Goal: Task Accomplishment & Management: Manage account settings

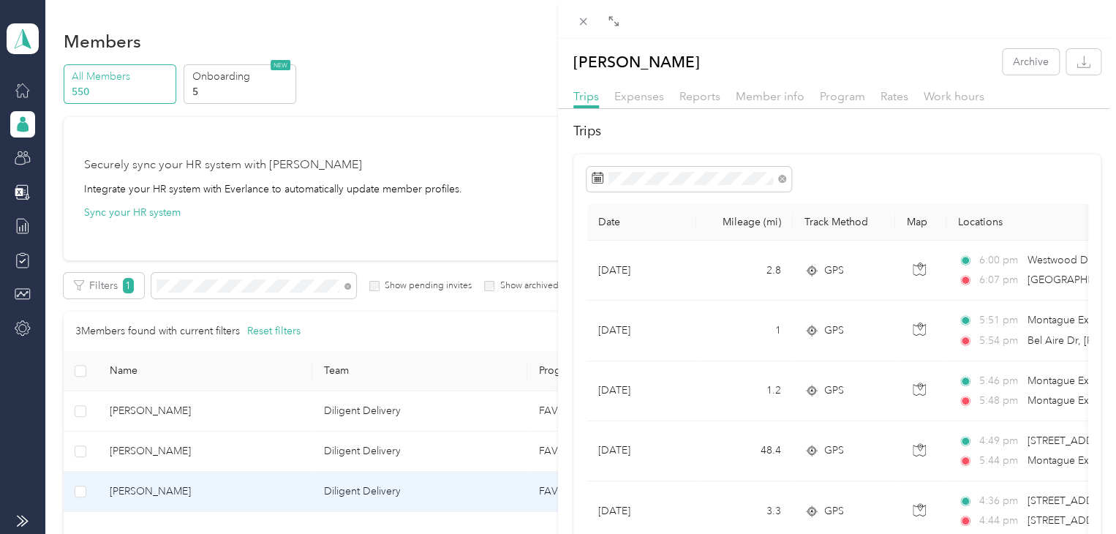
click at [238, 289] on div "[PERSON_NAME] Archive Trips Expenses Reports Member info Program Rates Work hou…" at bounding box center [558, 267] width 1116 height 534
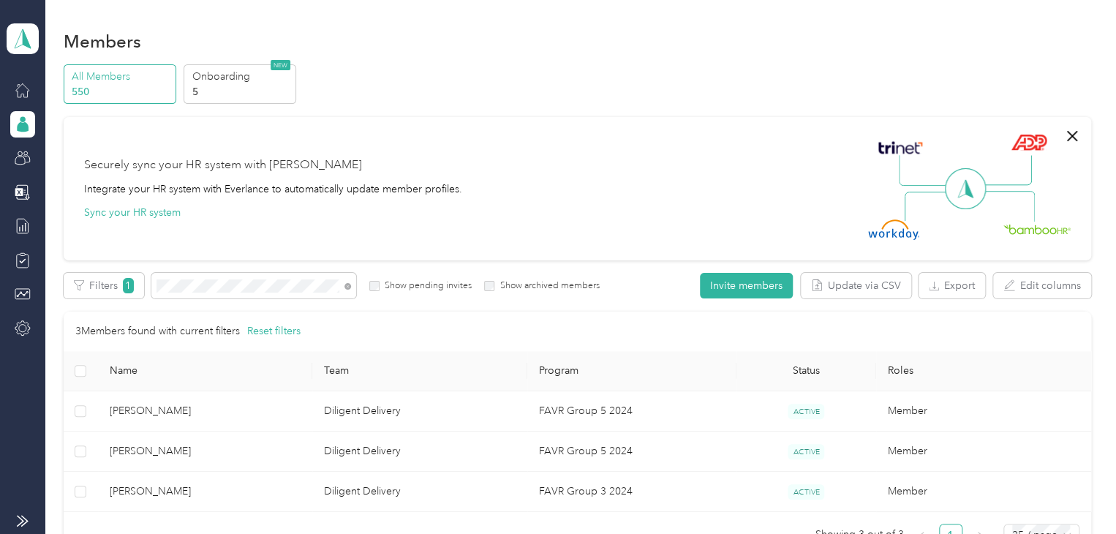
click at [238, 533] on div "Drag to resize Click to close [PERSON_NAME] Archive Trips Expenses Reports Memb…" at bounding box center [554, 534] width 1109 height 0
click at [238, 289] on div at bounding box center [558, 267] width 1116 height 534
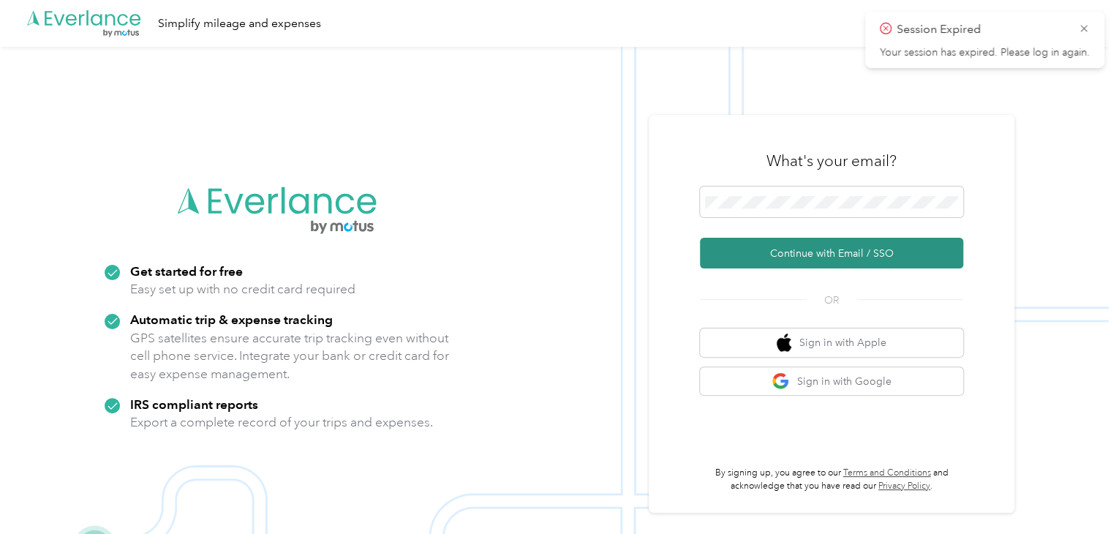
click at [830, 244] on button "Continue with Email / SSO" at bounding box center [831, 253] width 263 height 31
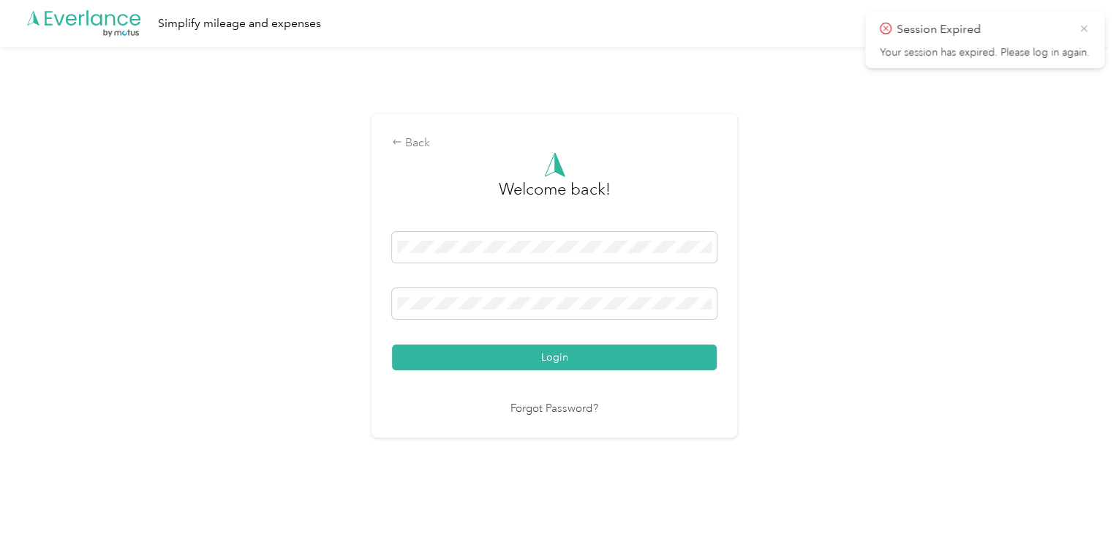
click at [1086, 23] on icon at bounding box center [1084, 28] width 12 height 13
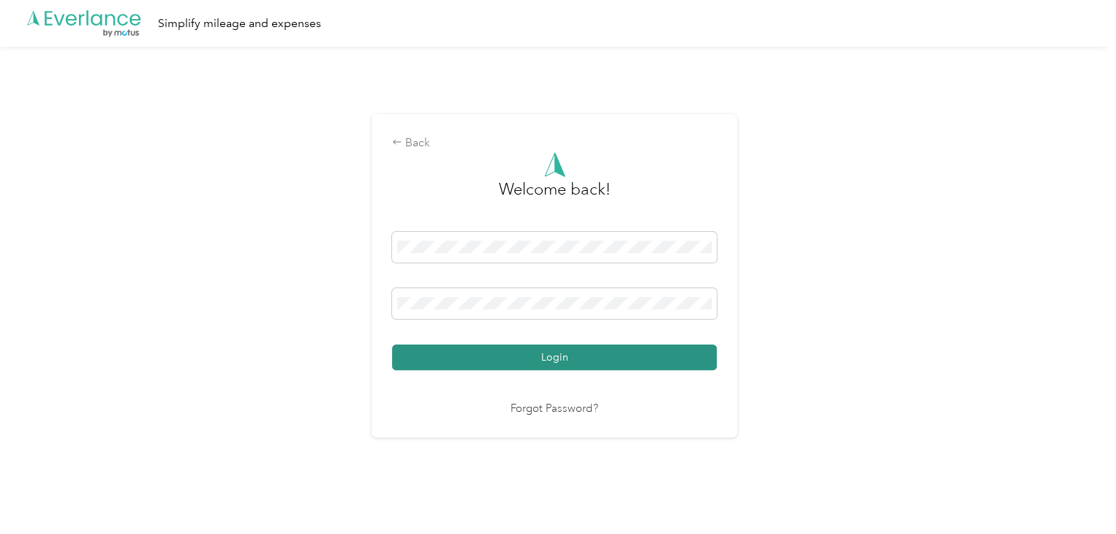
click at [623, 361] on button "Login" at bounding box center [554, 358] width 325 height 26
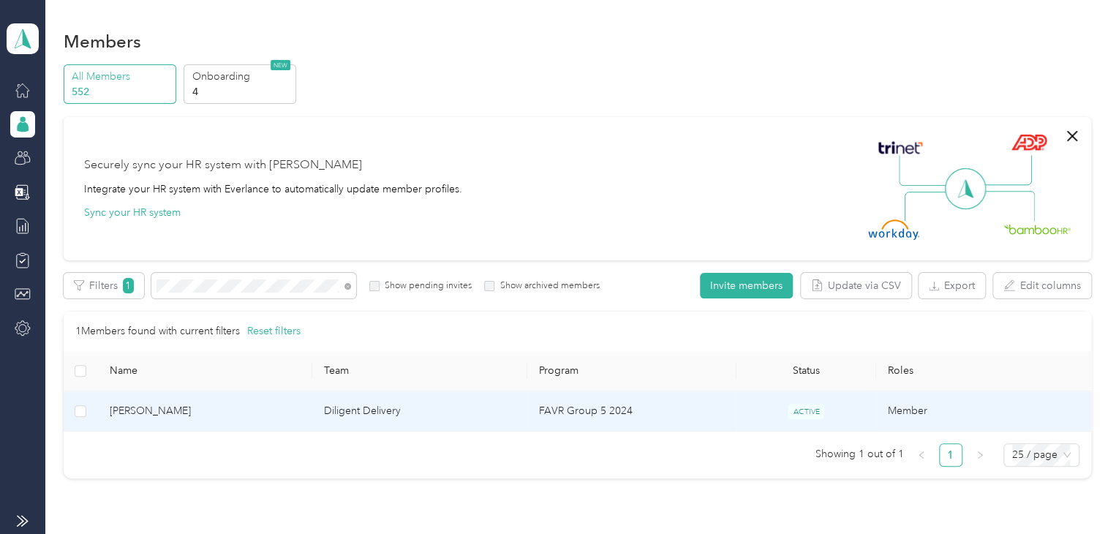
click at [196, 396] on td "[PERSON_NAME]" at bounding box center [205, 411] width 215 height 40
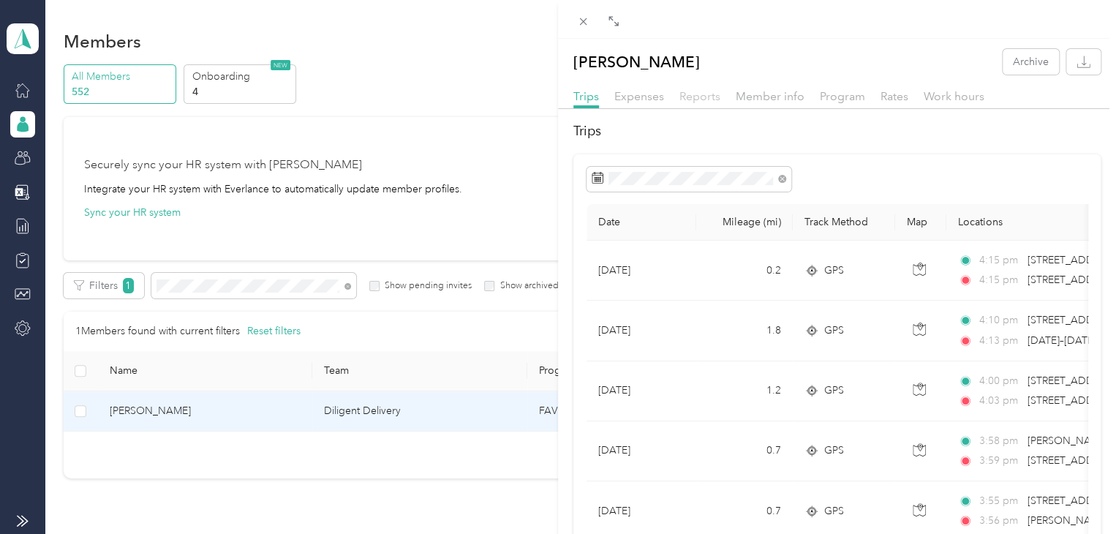
click at [708, 91] on span "Reports" at bounding box center [700, 96] width 41 height 14
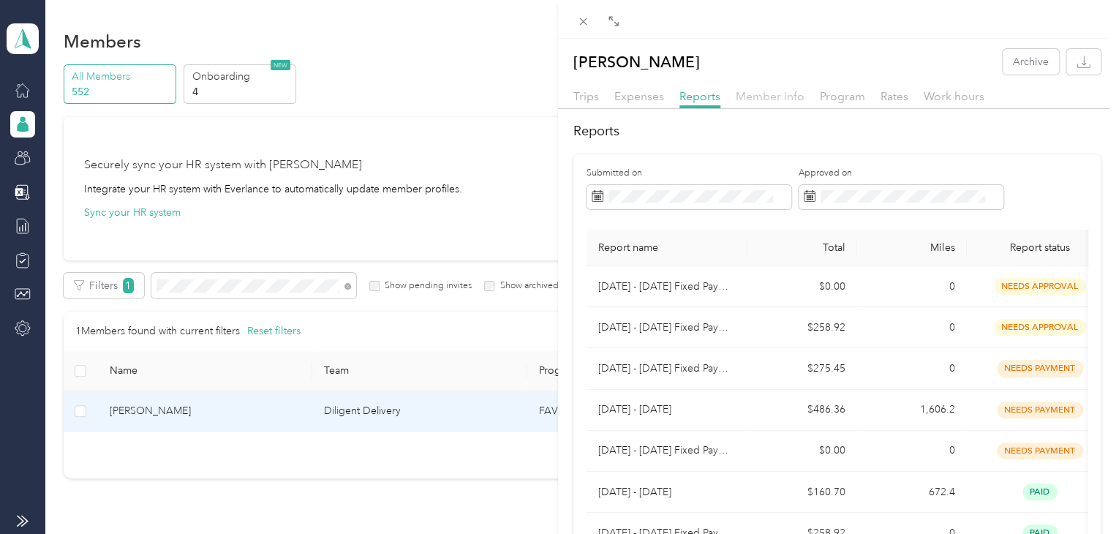
click at [780, 99] on span "Member info" at bounding box center [770, 96] width 69 height 14
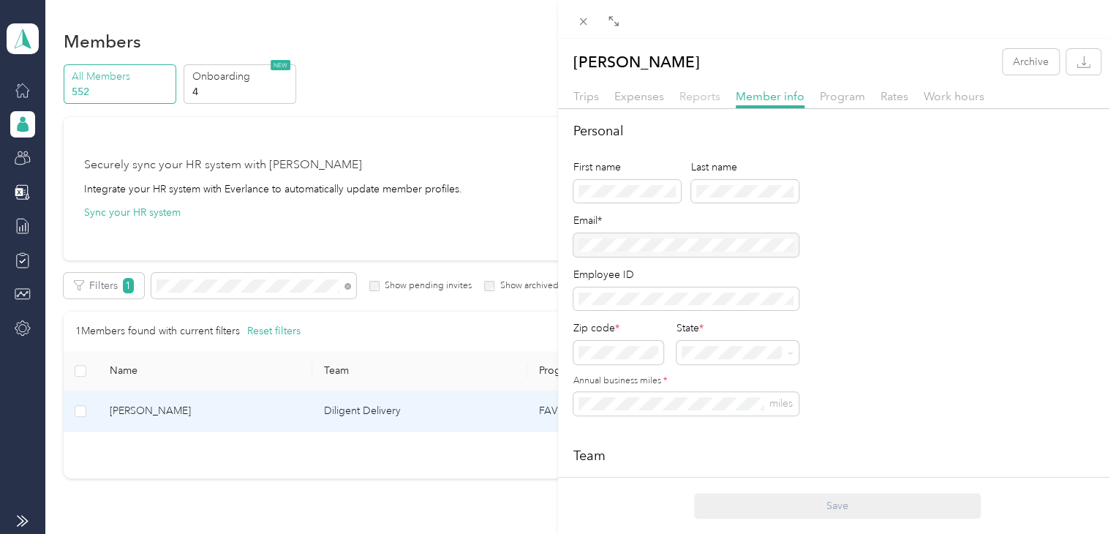
click at [700, 93] on span "Reports" at bounding box center [700, 96] width 41 height 14
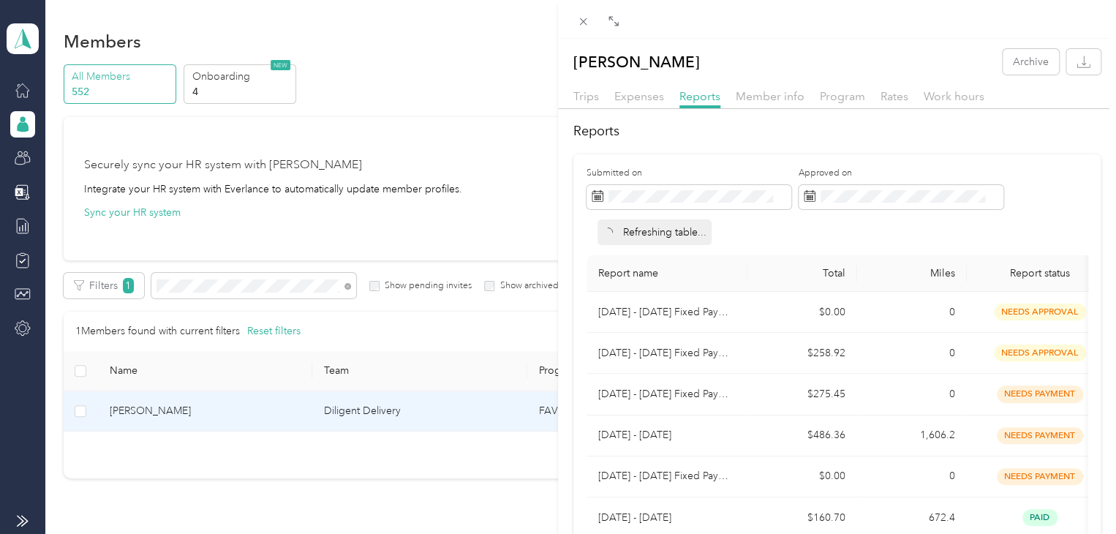
click at [589, 103] on div "Trips" at bounding box center [587, 97] width 26 height 18
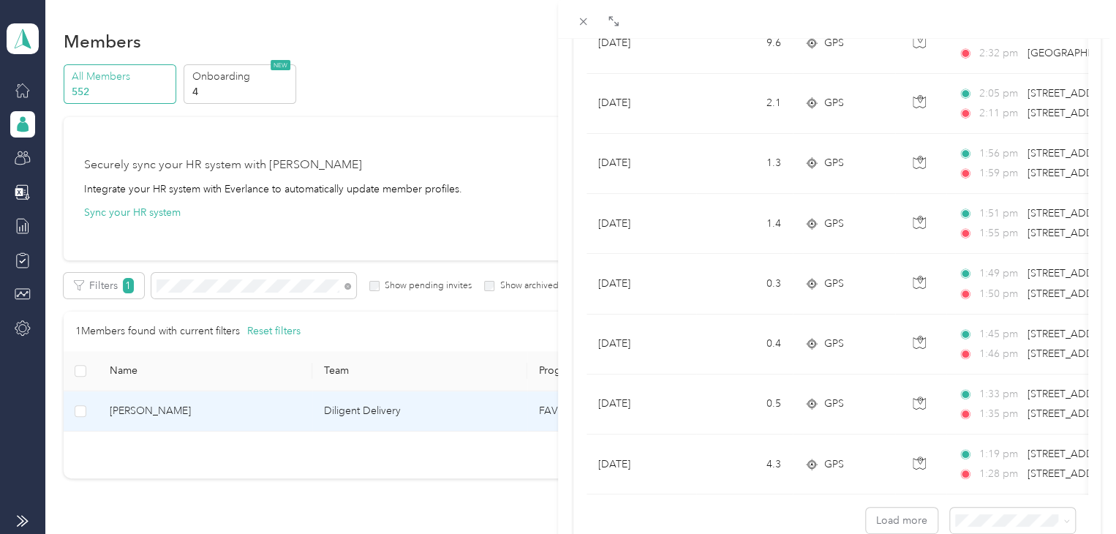
scroll to position [1252, 0]
click at [968, 495] on span "100 per load" at bounding box center [980, 495] width 60 height 12
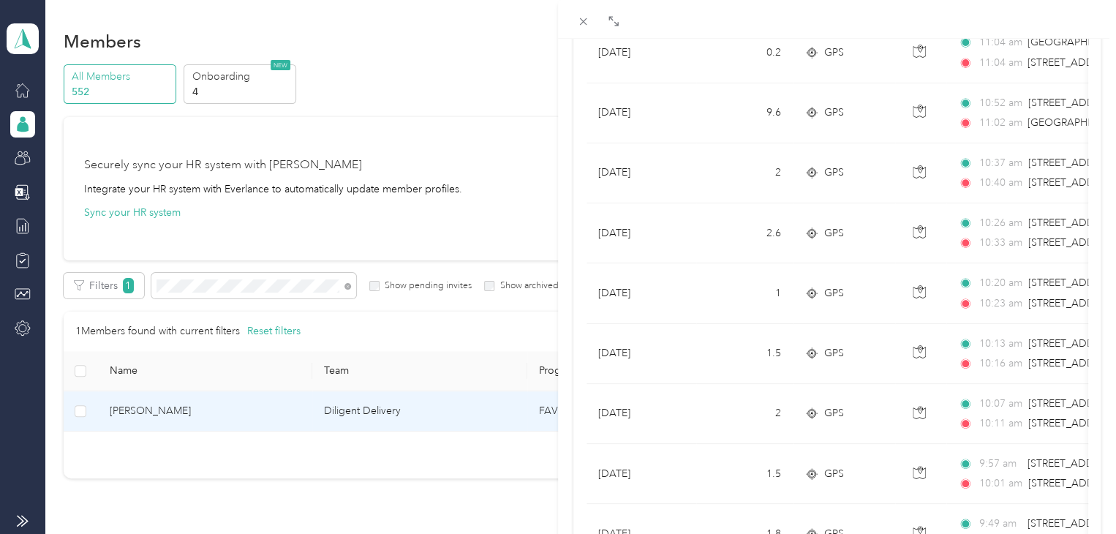
scroll to position [2572, 0]
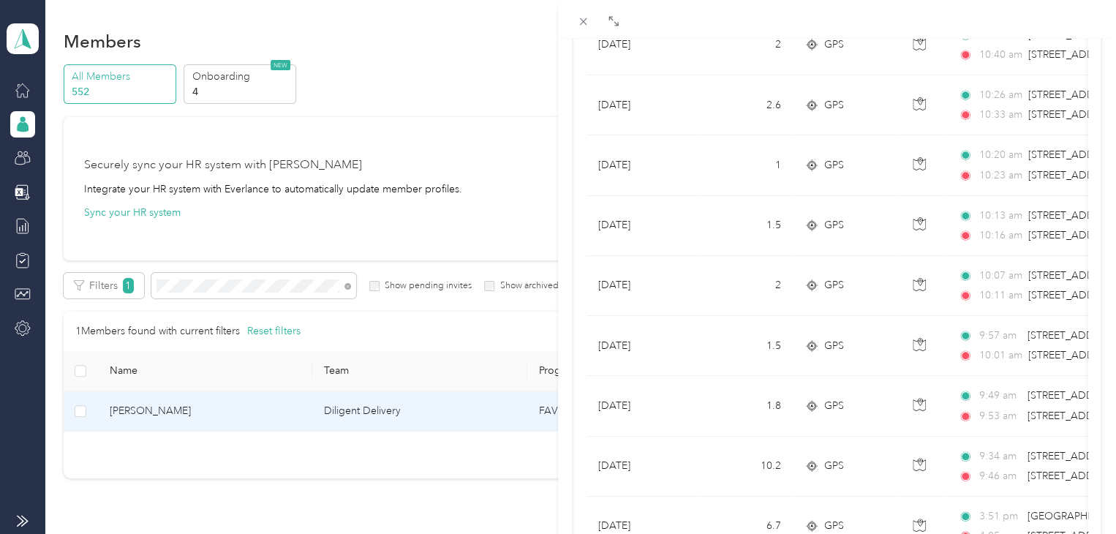
click at [287, 282] on div "[PERSON_NAME] Archive Trips Expenses Reports Member info Program Rates Work hou…" at bounding box center [558, 267] width 1116 height 534
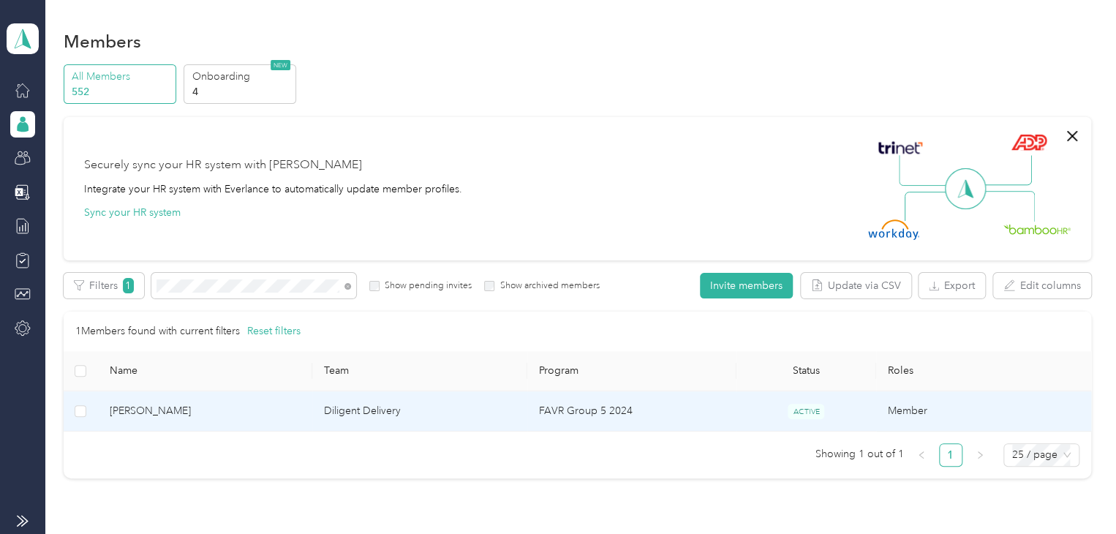
scroll to position [203, 0]
click at [287, 533] on div "Drag to resize Click to close [PERSON_NAME] Archive Trips Expenses Reports Memb…" at bounding box center [554, 534] width 1109 height 0
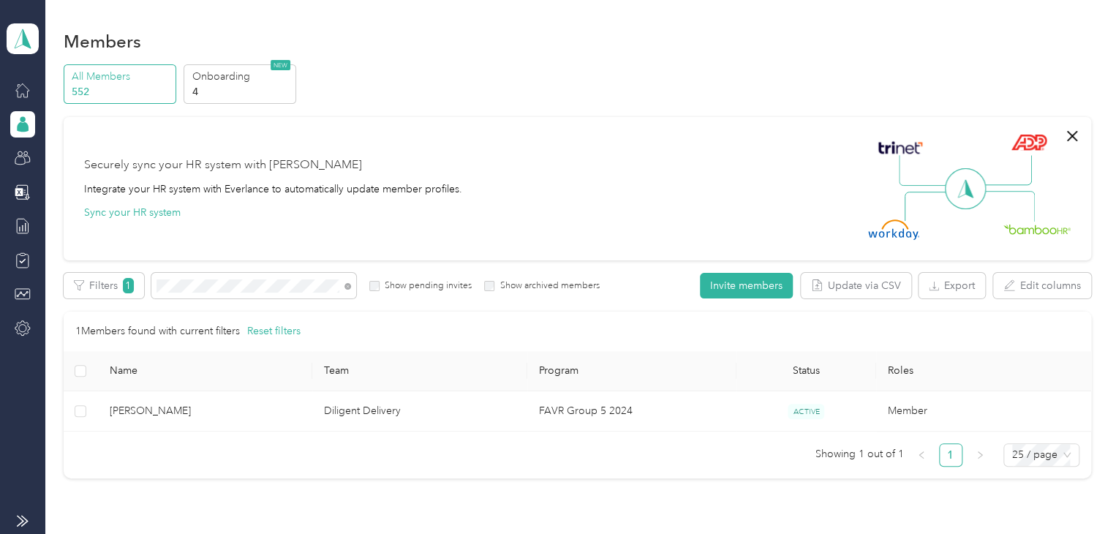
click at [287, 282] on div at bounding box center [558, 267] width 1116 height 534
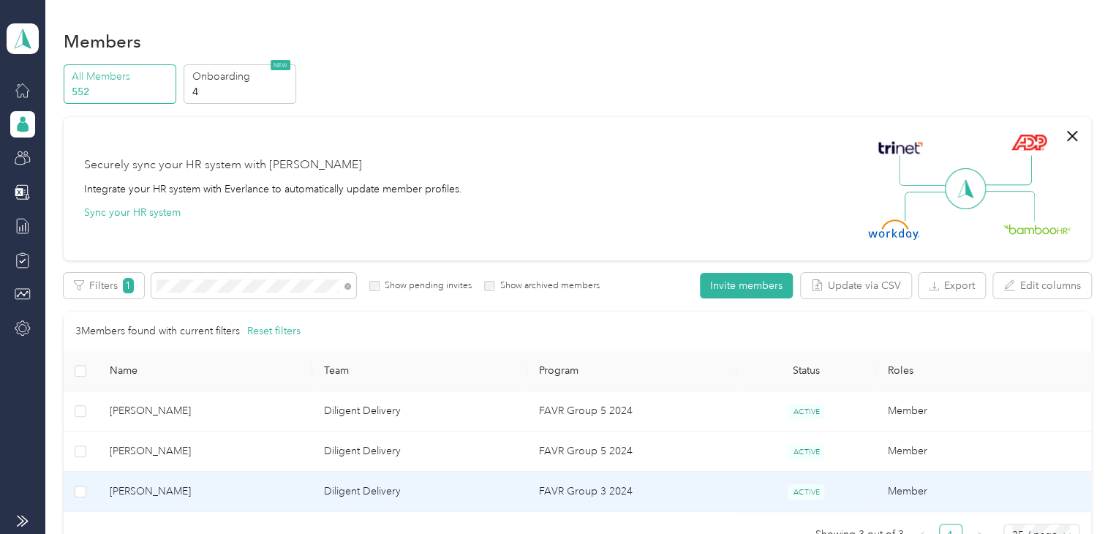
click at [206, 505] on td "[PERSON_NAME]" at bounding box center [205, 492] width 215 height 40
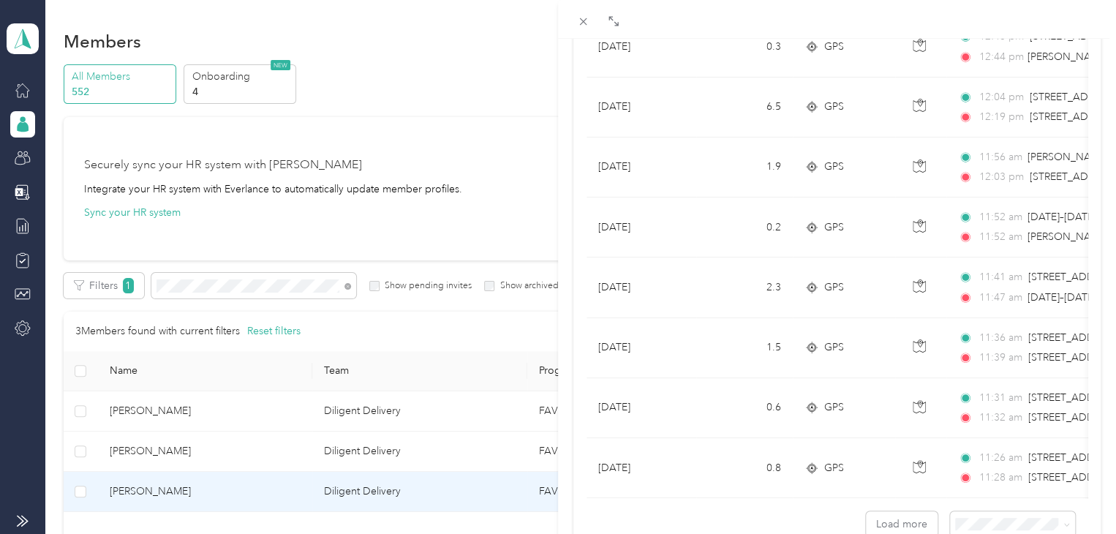
scroll to position [1290, 0]
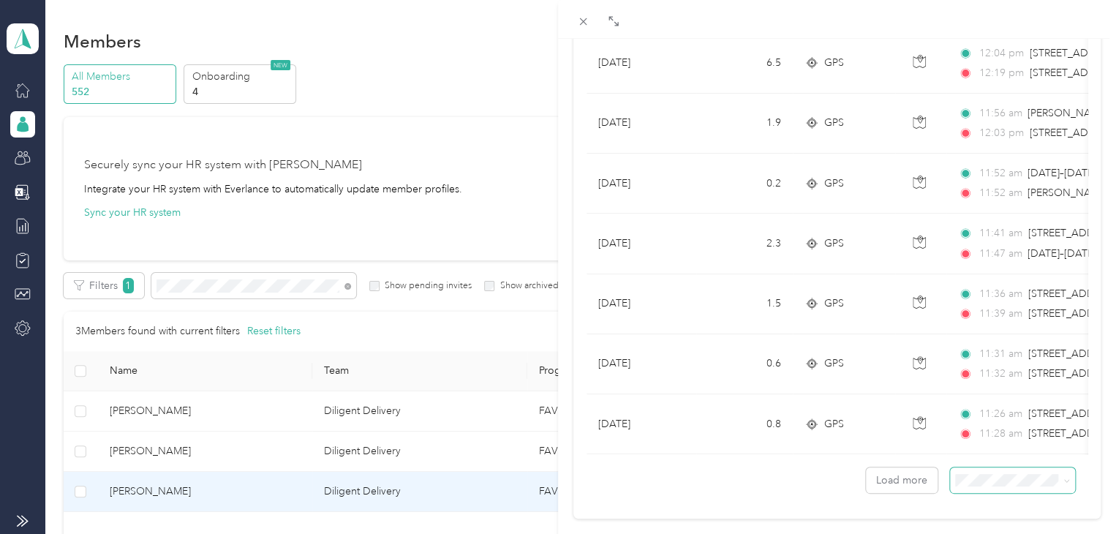
click at [1021, 478] on span at bounding box center [1012, 480] width 125 height 26
click at [1006, 493] on span at bounding box center [1012, 480] width 125 height 26
click at [973, 533] on div "Drag to resize Click to close [PERSON_NAME] Archive Trips Expenses Reports Memb…" at bounding box center [554, 534] width 1109 height 0
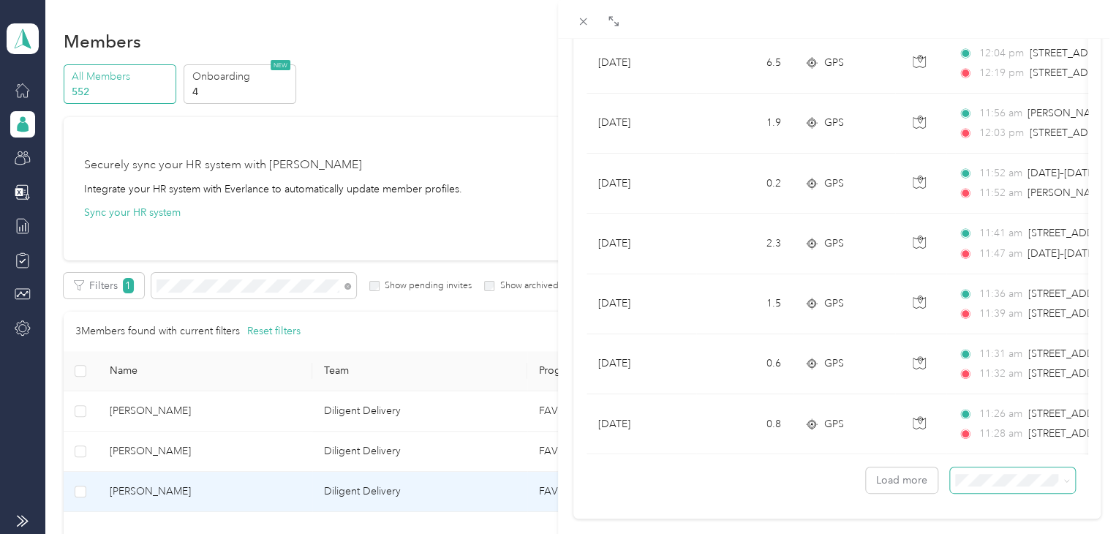
click at [1018, 493] on span at bounding box center [1012, 480] width 125 height 26
click at [974, 452] on div "100 per load" at bounding box center [1002, 452] width 105 height 15
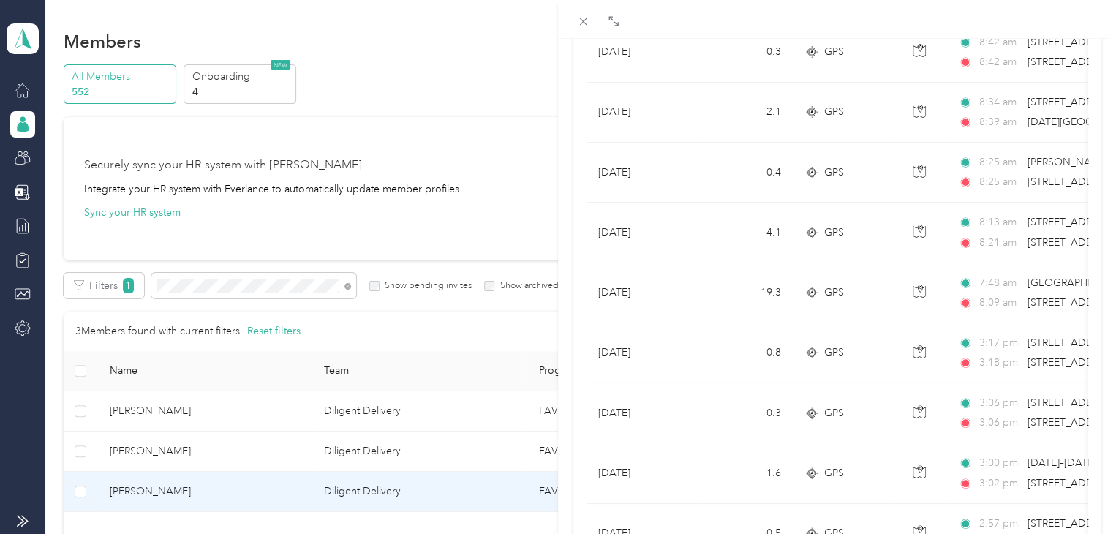
scroll to position [2497, 0]
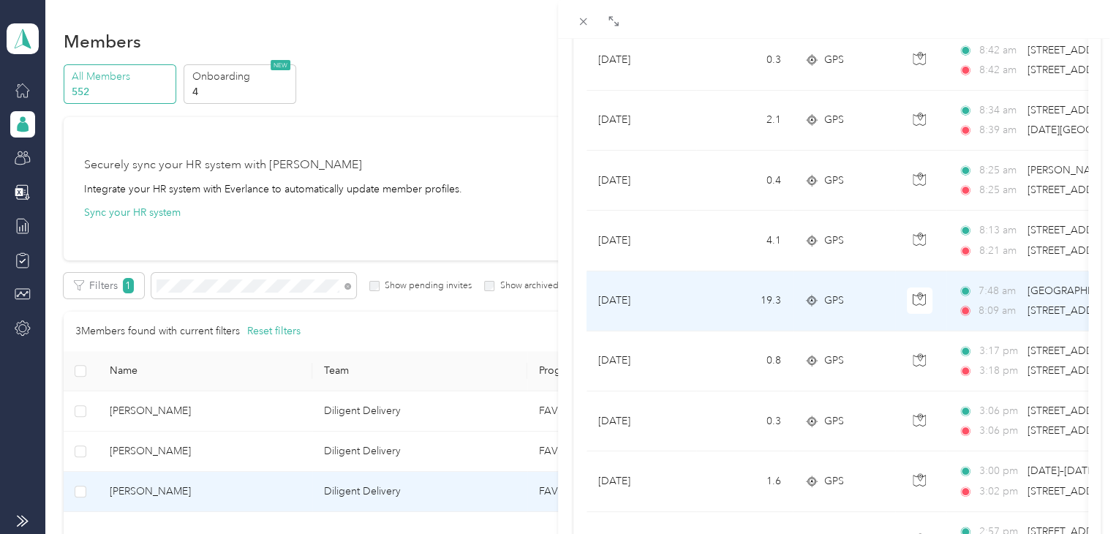
click at [1026, 306] on div "8:09 am [STREET_ADDRESS][PERSON_NAME]" at bounding box center [1111, 311] width 307 height 16
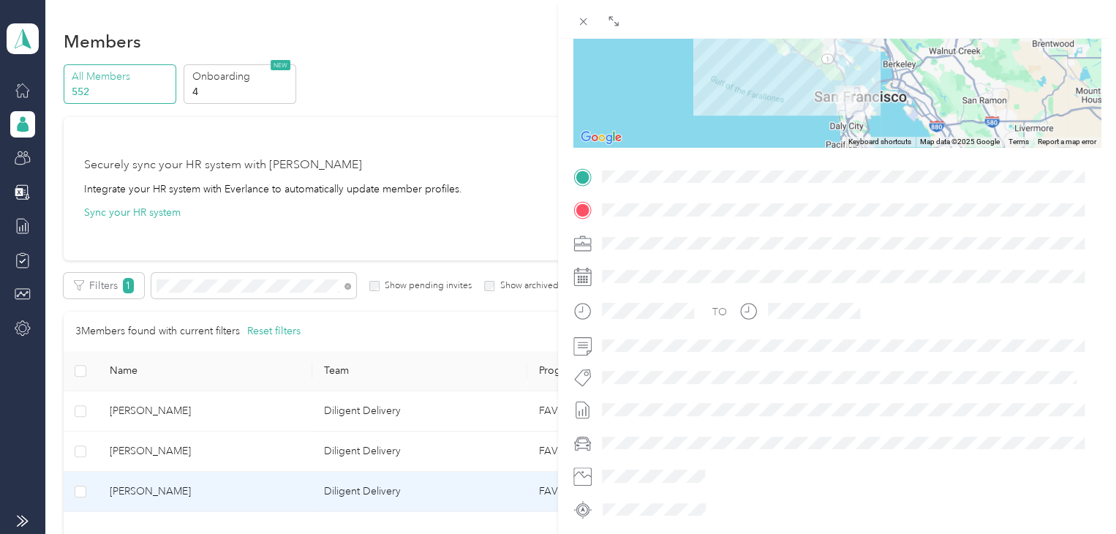
scroll to position [179, 0]
